Goal: Task Accomplishment & Management: Use online tool/utility

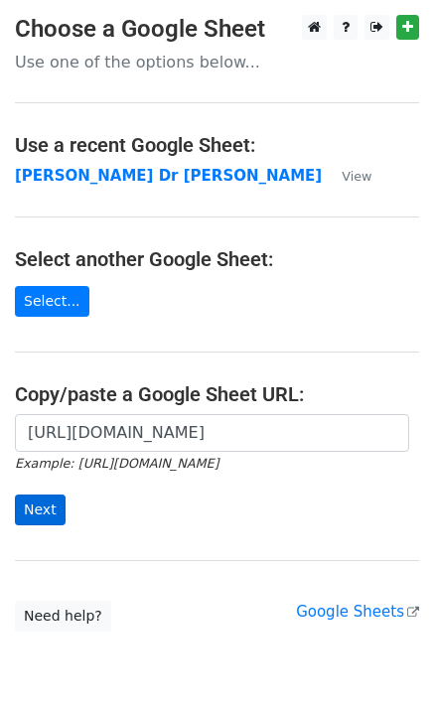
type input "[URL][DOMAIN_NAME]"
click at [40, 511] on input "Next" at bounding box center [40, 510] width 51 height 31
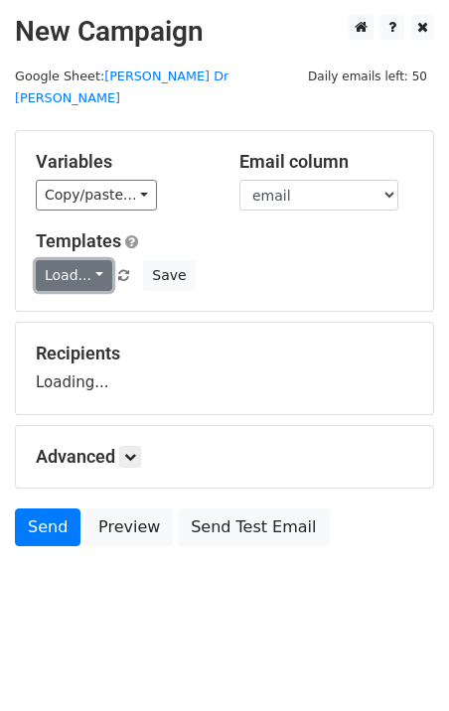
drag, startPoint x: 71, startPoint y: 245, endPoint x: 87, endPoint y: 265, distance: 26.1
click at [71, 260] on link "Load..." at bounding box center [74, 275] width 76 height 31
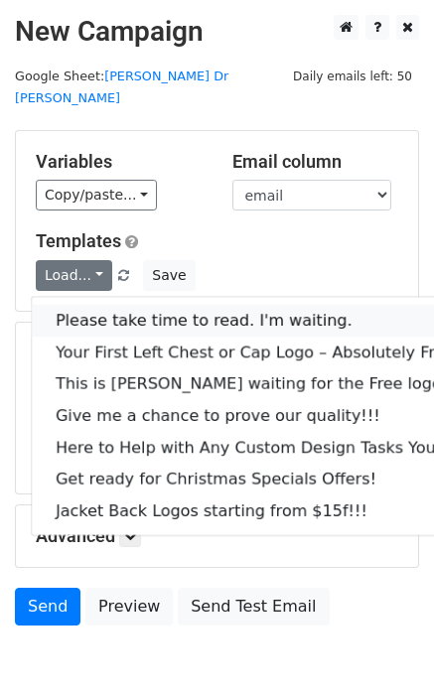
click at [108, 305] on link "Please take time to read. I'm waiting." at bounding box center [269, 321] width 474 height 32
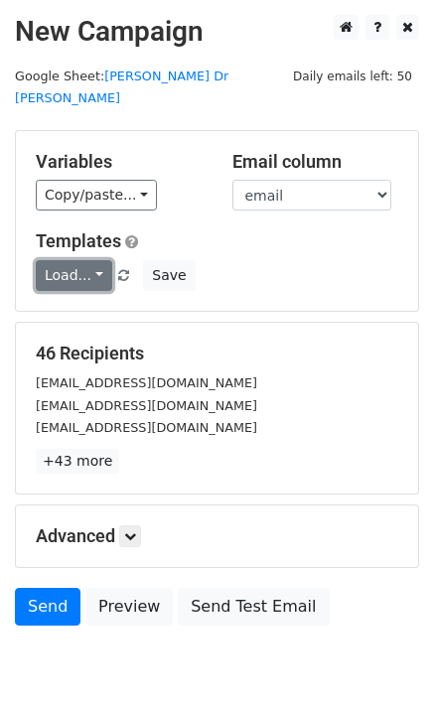
click at [67, 260] on link "Load..." at bounding box center [74, 275] width 76 height 31
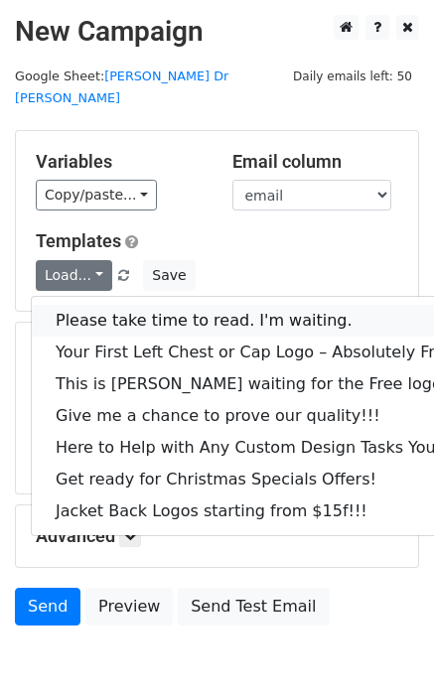
click at [87, 305] on link "Please take time to read. I'm waiting." at bounding box center [269, 321] width 474 height 32
